Goal: Task Accomplishment & Management: Understand process/instructions

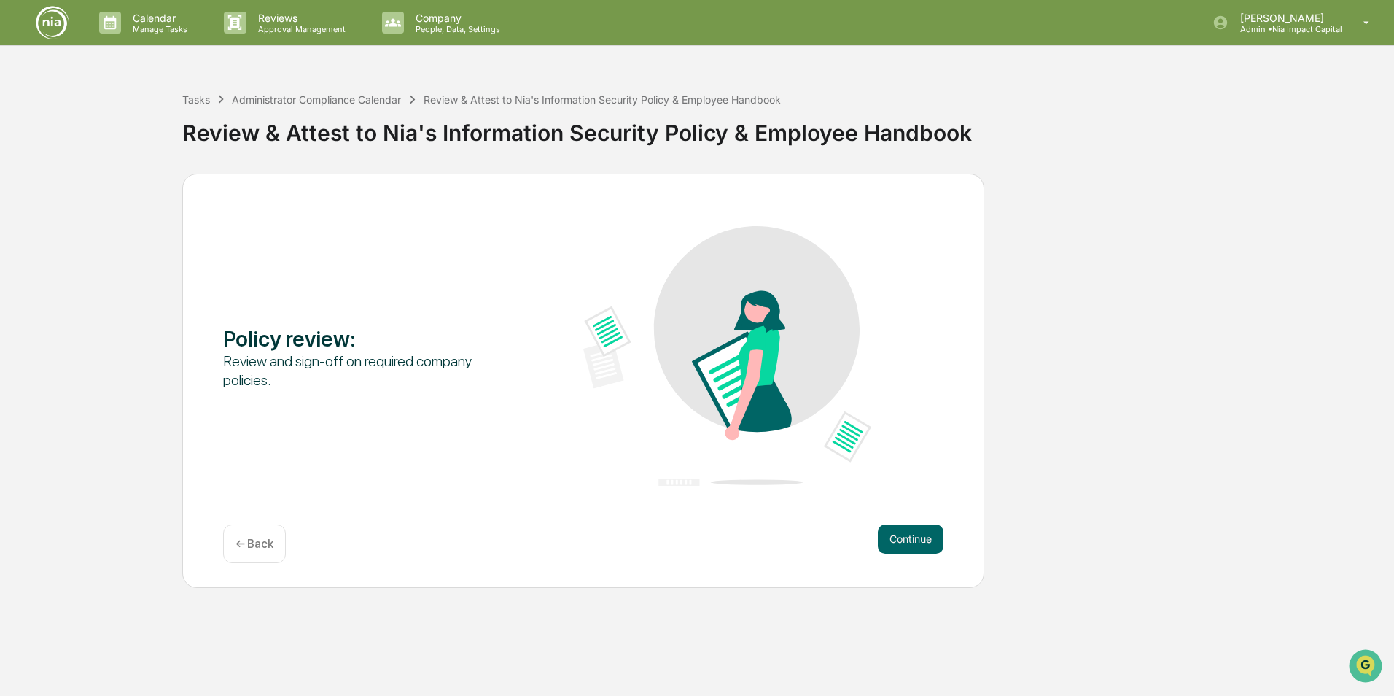
click at [685, 311] on div "Policy review : Review and sign-off on required company policies. Continue ← Ba…" at bounding box center [696, 381] width 1379 height 414
click at [685, 17] on p "[PERSON_NAME]" at bounding box center [1286, 18] width 114 height 12
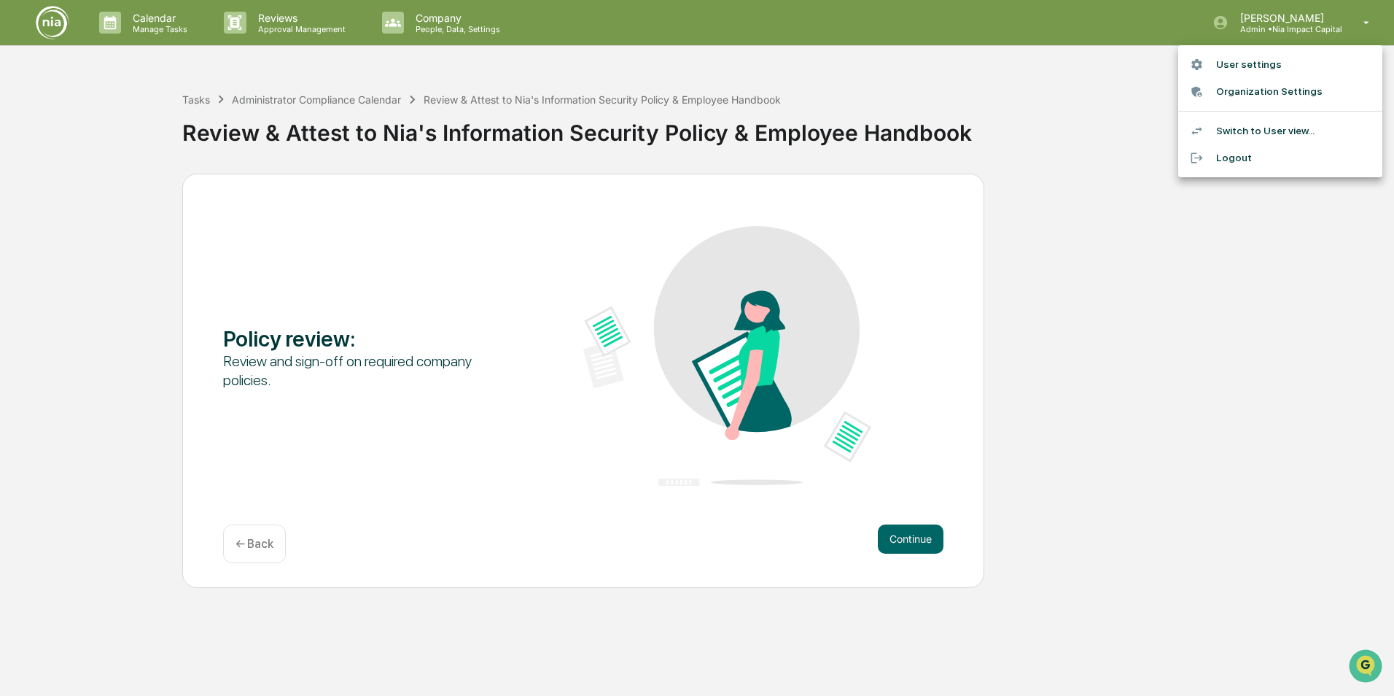
click at [685, 140] on li "Switch to User view..." at bounding box center [1280, 130] width 204 height 27
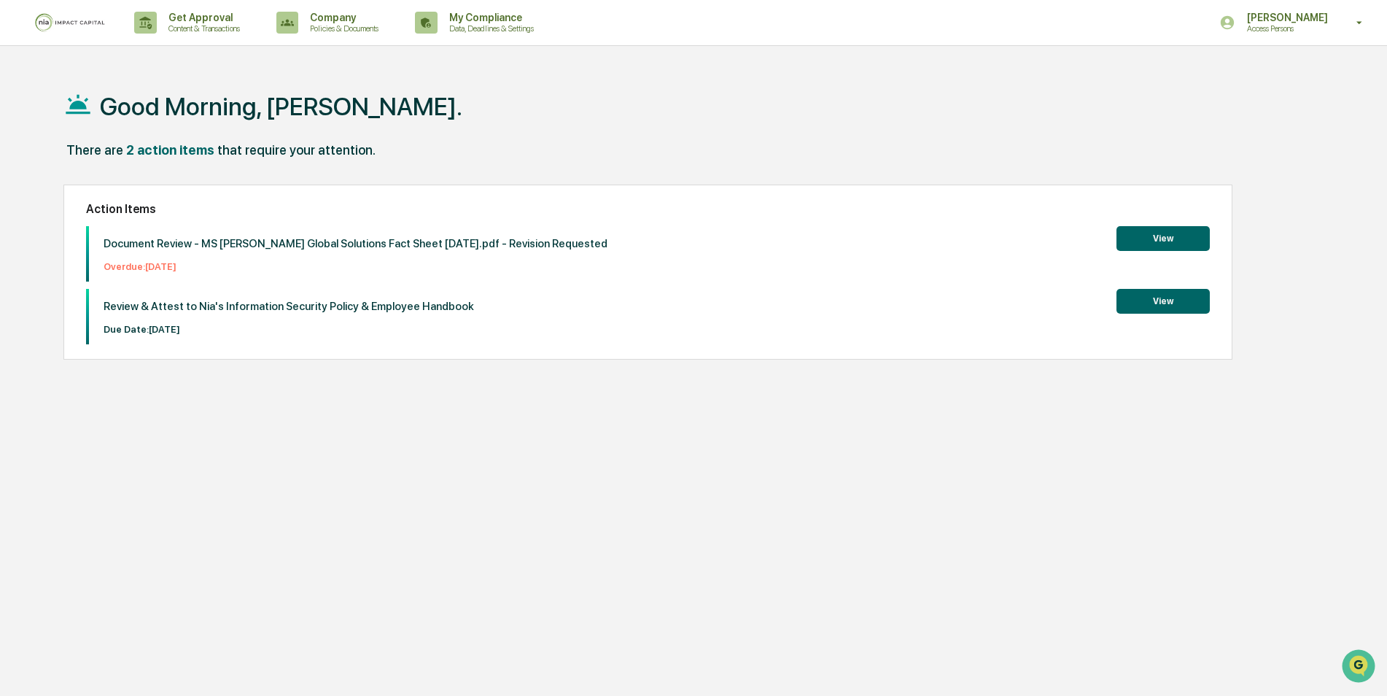
click at [435, 311] on div "Good Morning, [PERSON_NAME]. There are 2 action items that require your attenti…" at bounding box center [688, 417] width 1292 height 696
click at [685, 305] on button "View" at bounding box center [1162, 301] width 93 height 25
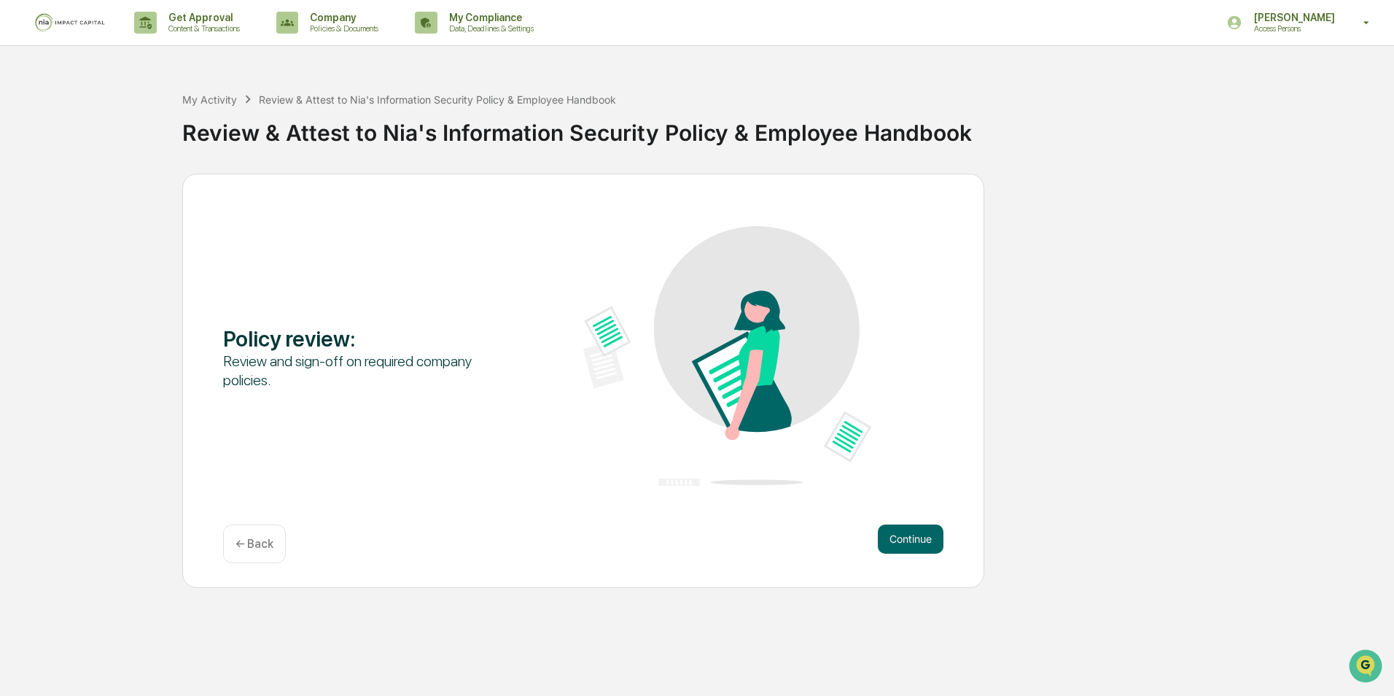
click at [685, 311] on div "Policy review : Review and sign-off on required company policies. Continue ← Ba…" at bounding box center [696, 381] width 1379 height 414
click at [685, 311] on button "Continue" at bounding box center [911, 538] width 66 height 29
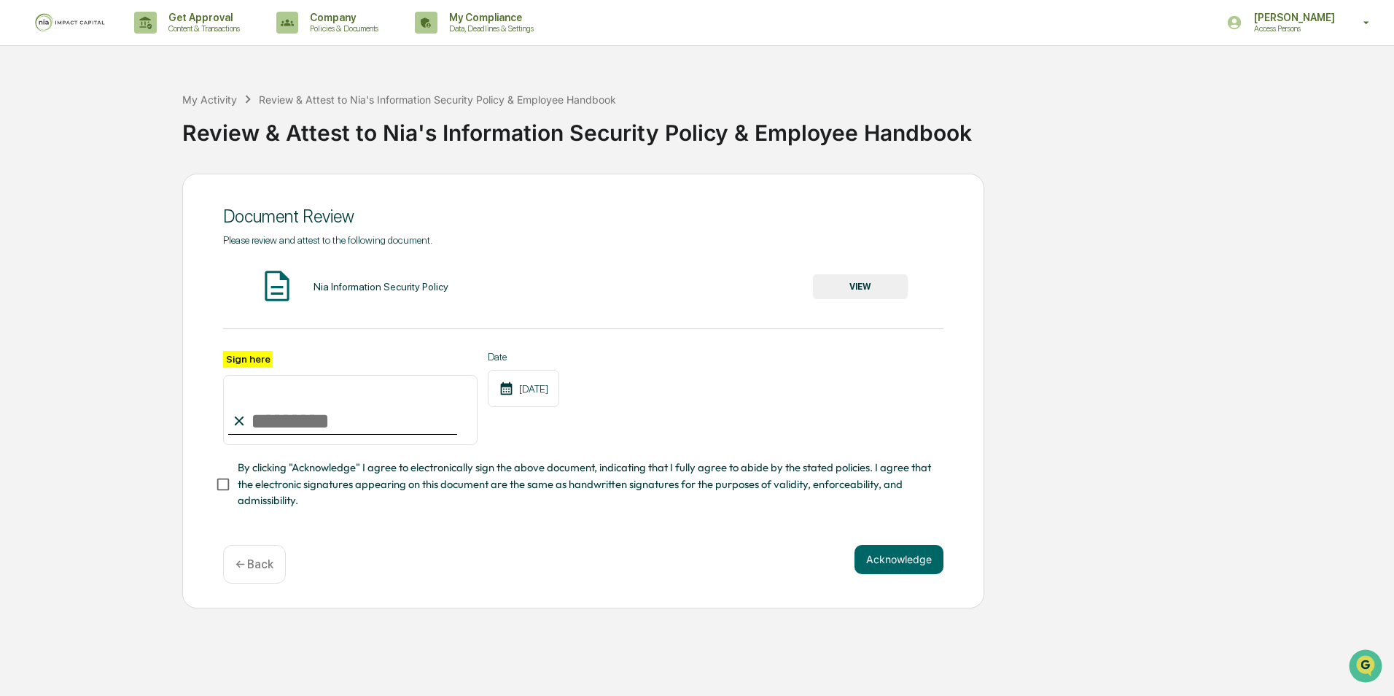
click at [685, 290] on button "VIEW" at bounding box center [860, 286] width 95 height 25
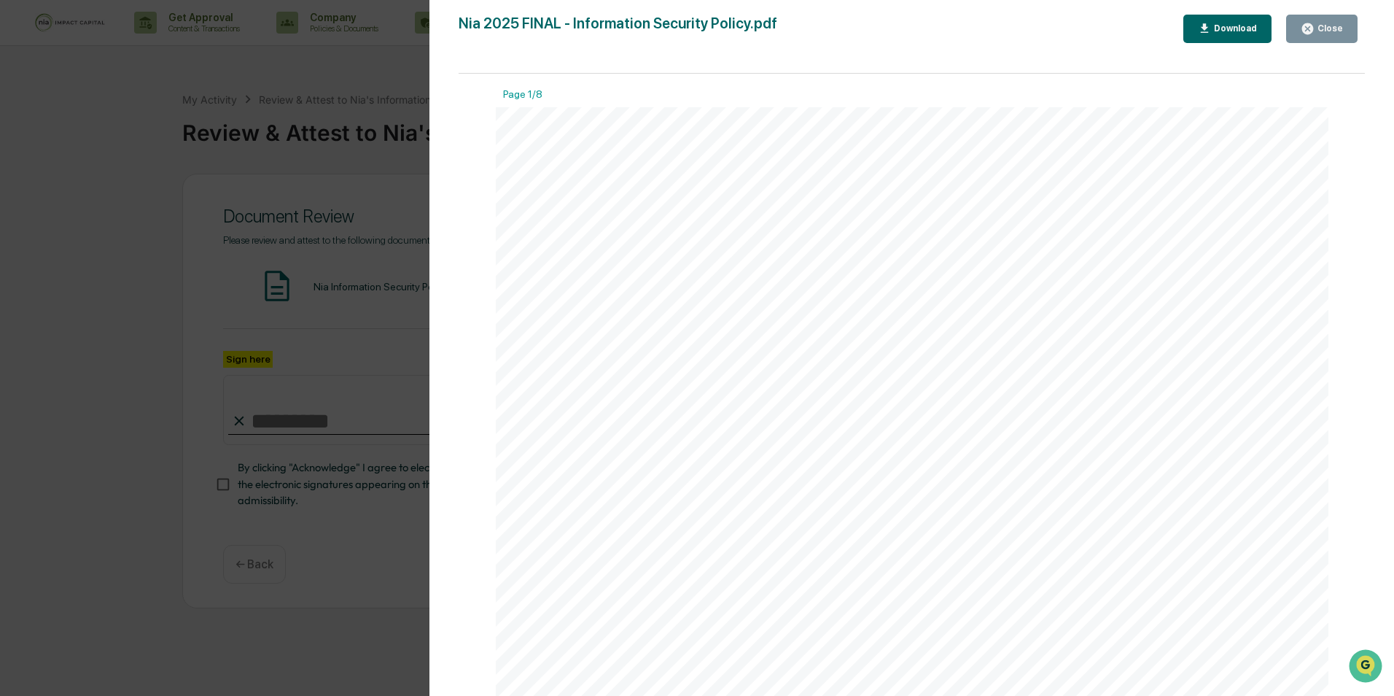
click at [685, 25] on icon "button" at bounding box center [1205, 27] width 8 height 9
click at [122, 297] on div "Version History [DATE] 09:02 PM [PERSON_NAME] [DATE] 08:57 PM [PERSON_NAME] [DA…" at bounding box center [697, 348] width 1394 height 696
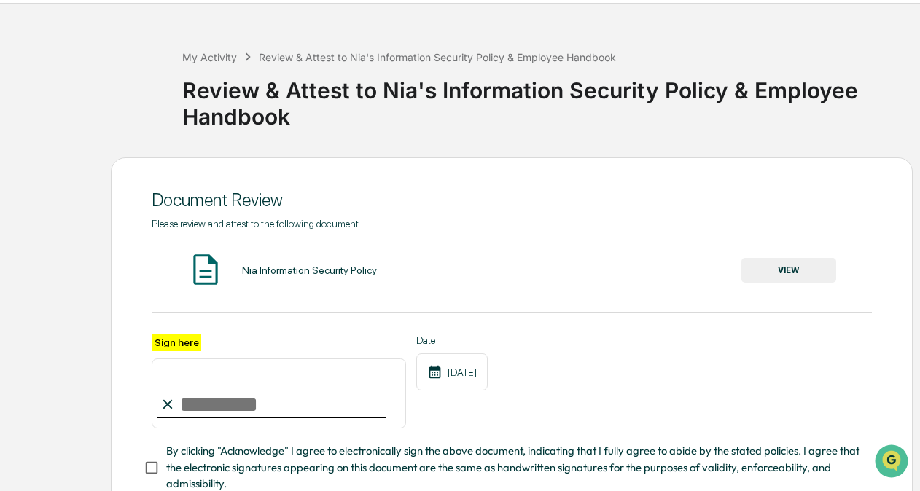
scroll to position [73, 0]
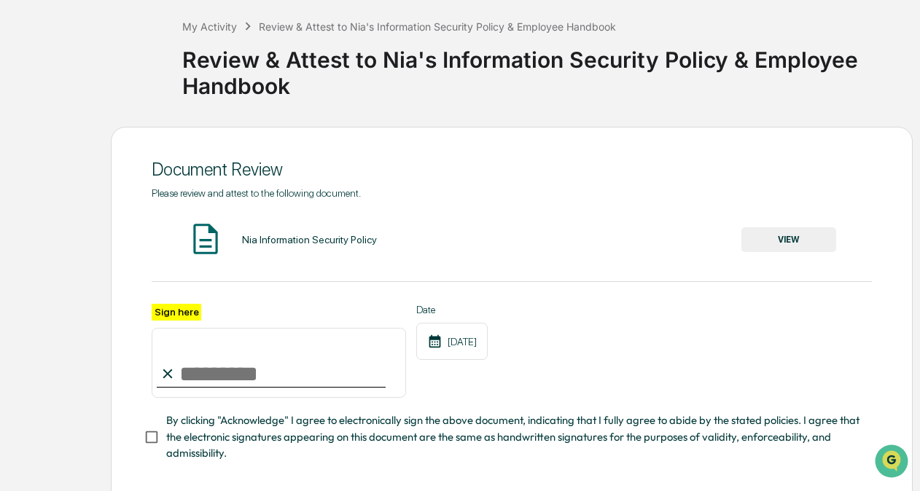
click at [685, 232] on button "VIEW" at bounding box center [788, 239] width 95 height 25
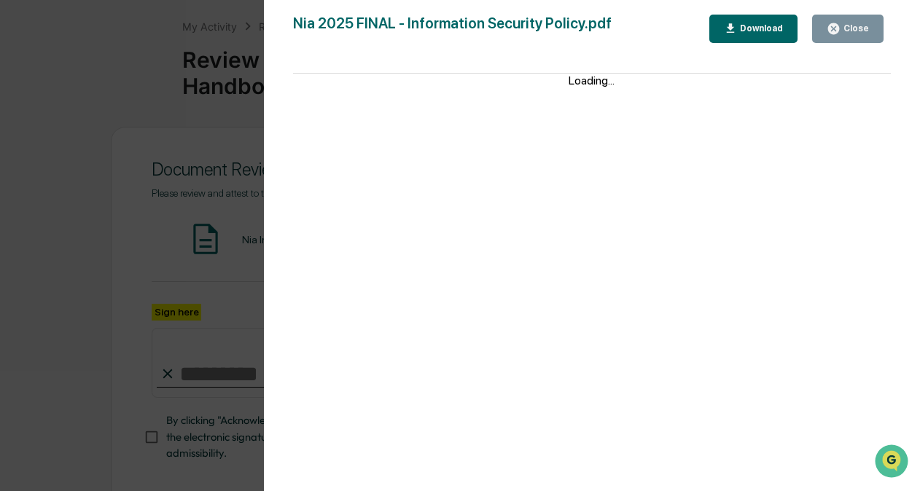
click at [685, 31] on div "Download" at bounding box center [760, 28] width 46 height 10
click at [685, 20] on button "Close" at bounding box center [847, 29] width 71 height 28
